Goal: Transaction & Acquisition: Subscribe to service/newsletter

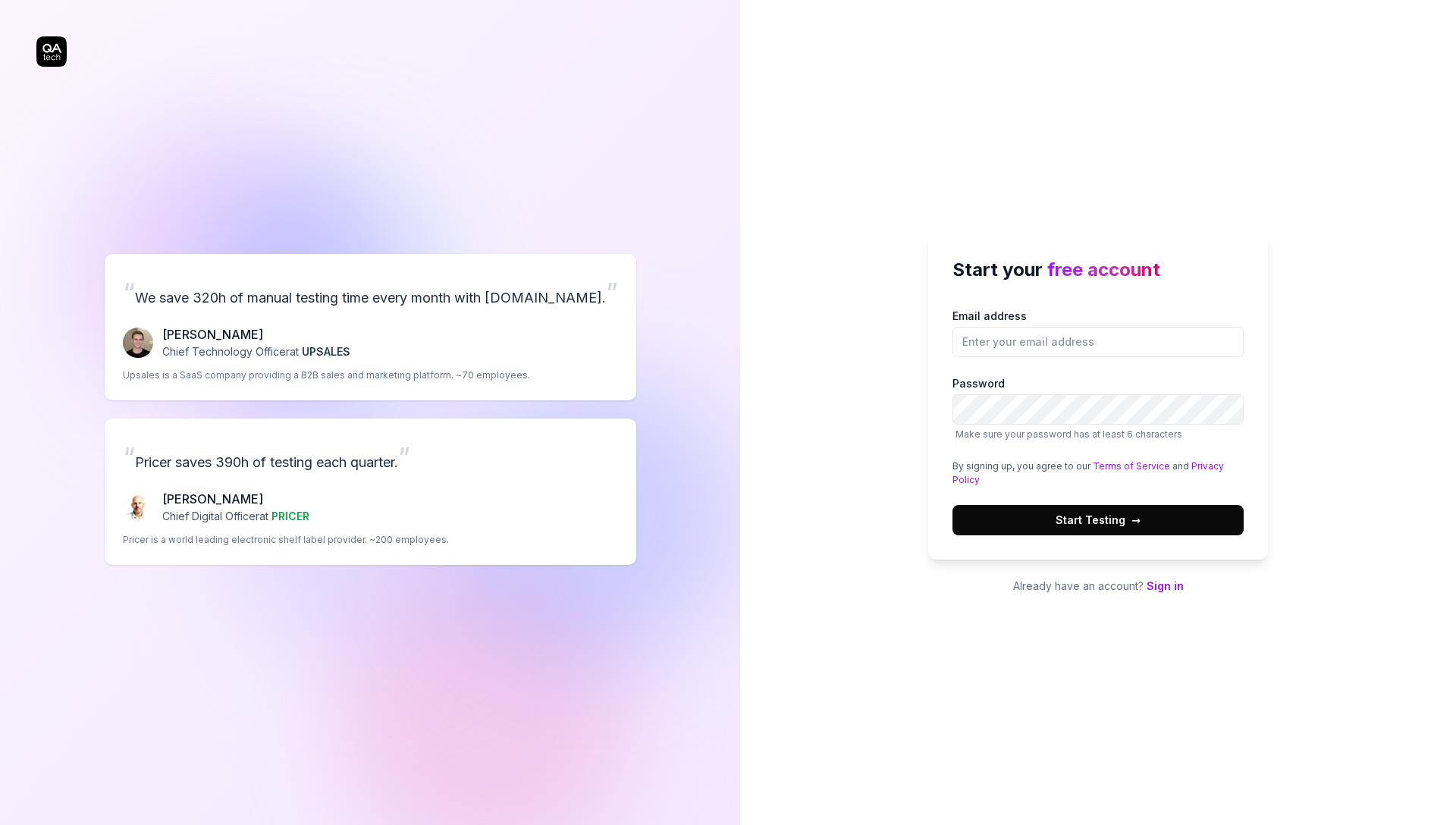
drag, startPoint x: 700, startPoint y: 224, endPoint x: 597, endPoint y: 191, distance: 108.2
drag, startPoint x: 870, startPoint y: 194, endPoint x: 915, endPoint y: 64, distance: 137.6
click at [870, 194] on div "Start your free account Email address Password Make sure your password has at l…" at bounding box center [1098, 412] width 716 height 825
click at [469, 61] on div "“ We save 320h of manual testing time every month with QA.tech. ” Fredrik Seidl…" at bounding box center [370, 409] width 667 height 758
